Goal: Task Accomplishment & Management: Manage account settings

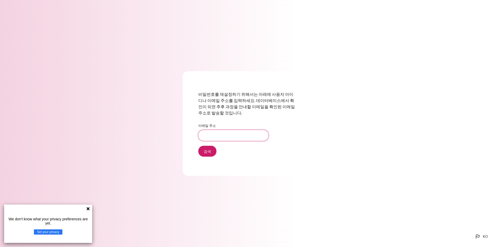
click at [224, 133] on input "이메일 주소" at bounding box center [233, 135] width 70 height 11
type input "HSDo@zuelligpharma.com"
click at [213, 152] on input "검색" at bounding box center [207, 151] width 18 height 11
click at [208, 151] on input "검색" at bounding box center [207, 151] width 18 height 11
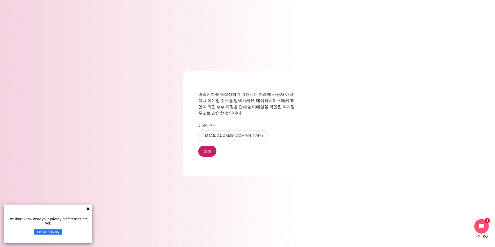
click at [87, 208] on icon at bounding box center [88, 209] width 4 height 4
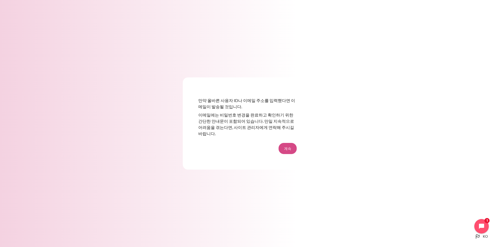
click at [290, 148] on button "계속" at bounding box center [288, 148] width 18 height 11
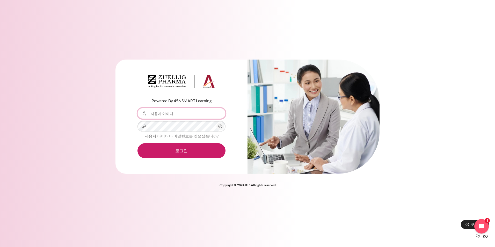
click at [163, 114] on input "사용자 아이디" at bounding box center [181, 113] width 88 height 11
type input "HSDo@zuelligpharma.com"
click at [137, 143] on button "로그인" at bounding box center [181, 150] width 88 height 15
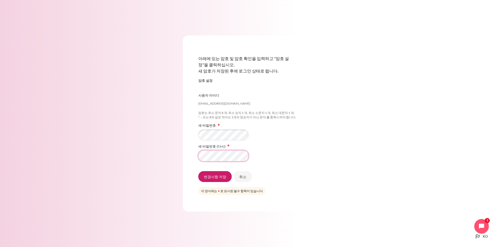
click at [198, 171] on input "변경사항 저장" at bounding box center [214, 176] width 33 height 11
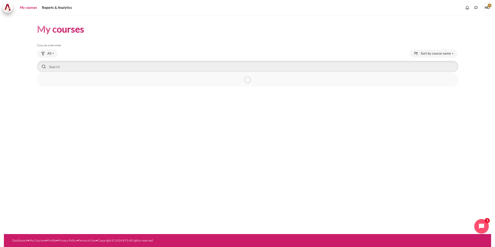
click at [113, 35] on div "My courses Skip Course overview Course overview All All" at bounding box center [247, 55] width 421 height 80
click at [92, 108] on figure "Content" at bounding box center [75, 103] width 77 height 52
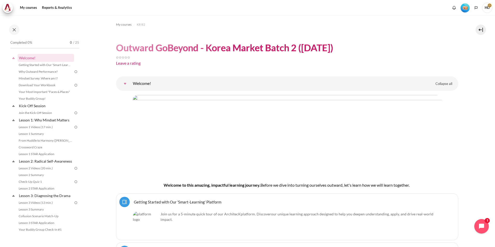
click at [487, 8] on span "HD" at bounding box center [487, 8] width 10 height 10
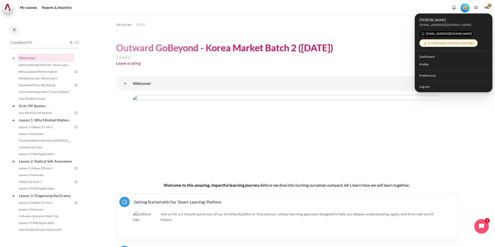
click at [465, 7] on img "Level #1" at bounding box center [465, 7] width 9 height 9
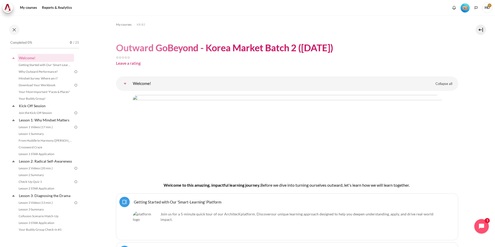
click at [465, 7] on img "Level #1" at bounding box center [465, 7] width 9 height 9
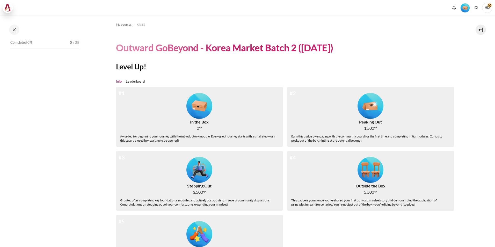
click at [5, 11] on span at bounding box center [8, 8] width 10 height 10
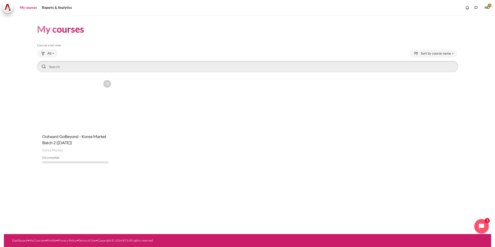
drag, startPoint x: 0, startPoint y: 0, endPoint x: 150, endPoint y: 24, distance: 152.3
click at [150, 24] on header "My courses" at bounding box center [247, 29] width 421 height 12
click at [308, 131] on div "Course is starred Actions for course Outward GoBeyond - Korea Market Batch 2 ([…" at bounding box center [247, 122] width 421 height 90
